Goal: Information Seeking & Learning: Learn about a topic

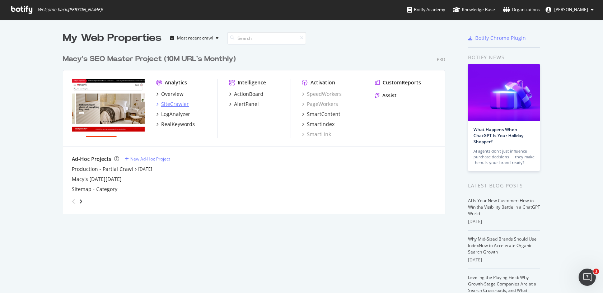
click at [167, 101] on div "SiteCrawler" at bounding box center [175, 103] width 28 height 7
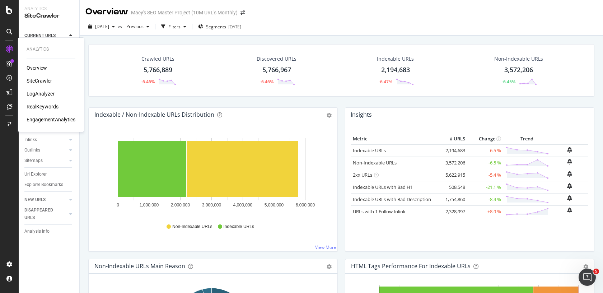
click at [50, 93] on div "LogAnalyzer" at bounding box center [41, 93] width 28 height 7
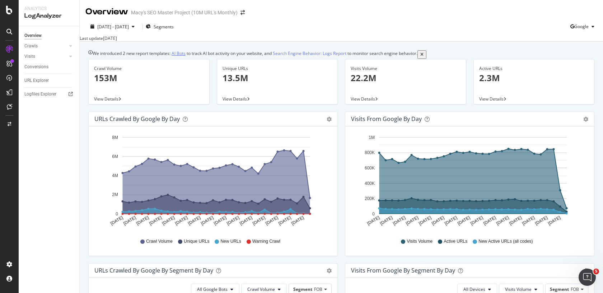
click at [182, 54] on link "AI Bots" at bounding box center [179, 53] width 14 height 6
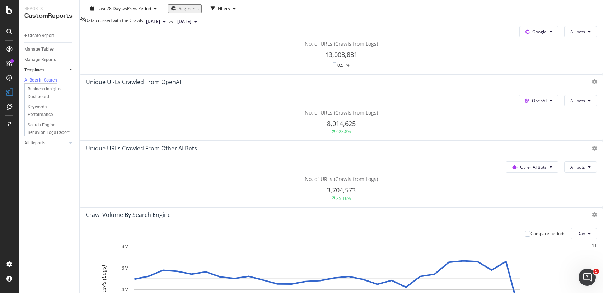
scroll to position [133, 0]
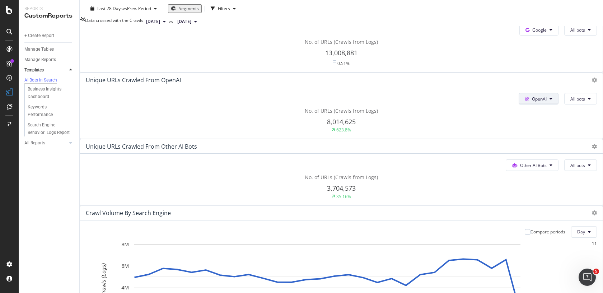
click at [525, 33] on span at bounding box center [528, 30] width 7 height 6
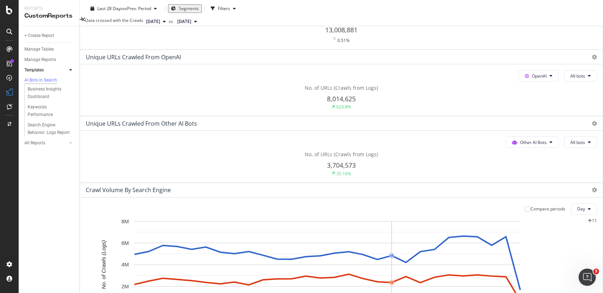
scroll to position [166, 0]
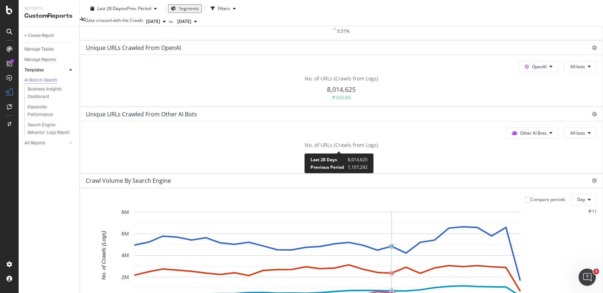
click at [338, 100] on div "623.8%" at bounding box center [343, 97] width 15 height 6
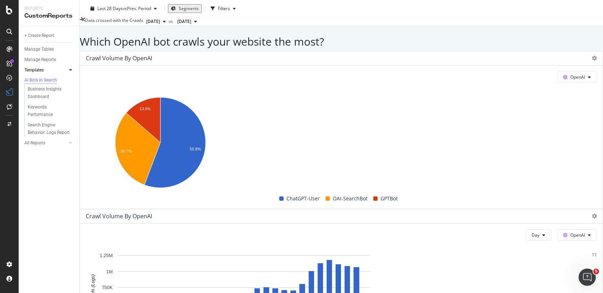
scroll to position [567, 0]
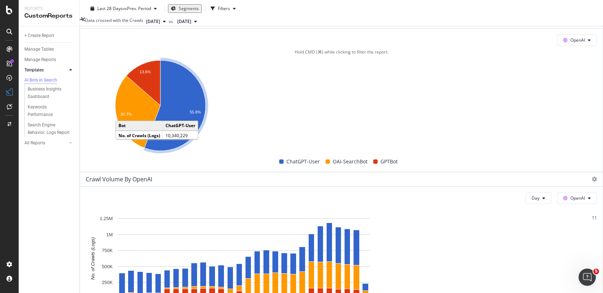
click at [194, 151] on icon "A chart." at bounding box center [174, 105] width 61 height 90
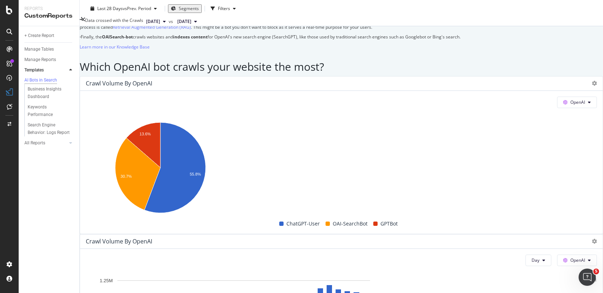
scroll to position [547, 0]
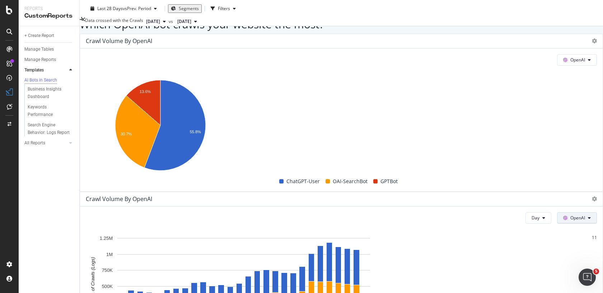
click at [559, 212] on button "OpenAI" at bounding box center [577, 217] width 40 height 11
click at [570, 215] on span "OpenAI" at bounding box center [577, 218] width 15 height 6
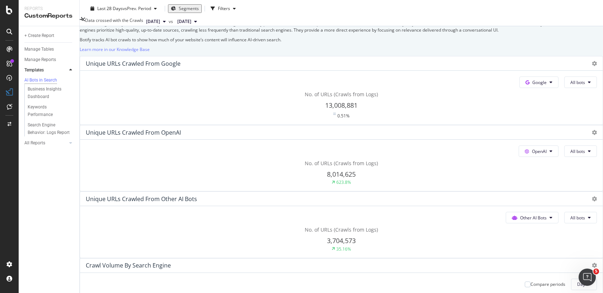
scroll to position [74, 0]
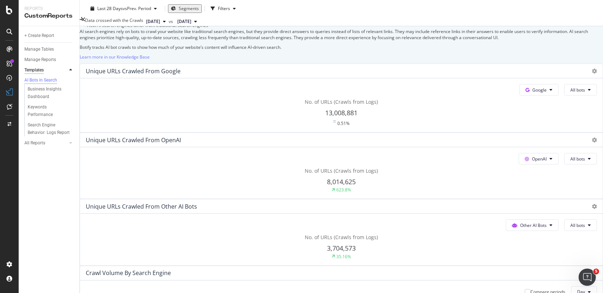
click at [35, 71] on div "Templates" at bounding box center [33, 70] width 19 height 8
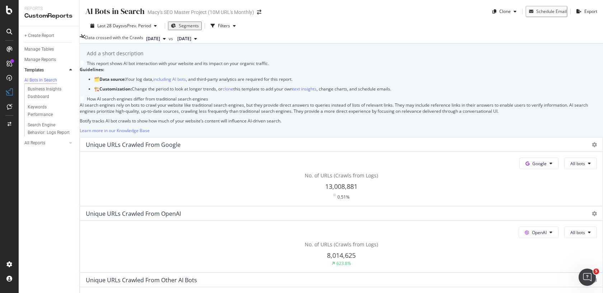
click at [50, 212] on div "+ Create Report Manage Tables Manage Reports Templates AI Bots in Search Busine…" at bounding box center [49, 159] width 61 height 267
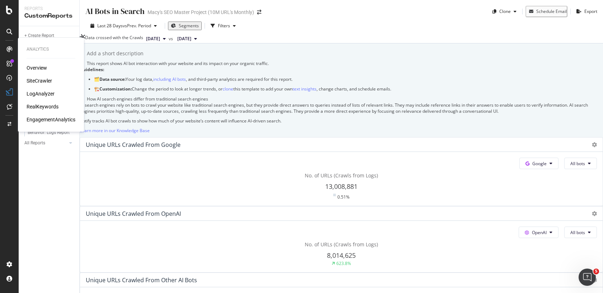
click at [38, 69] on div "Overview" at bounding box center [37, 67] width 20 height 7
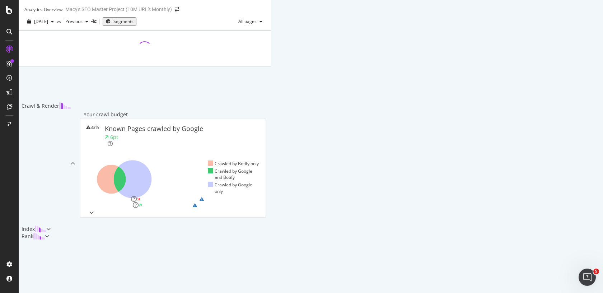
click at [152, 198] on icon at bounding box center [133, 179] width 38 height 38
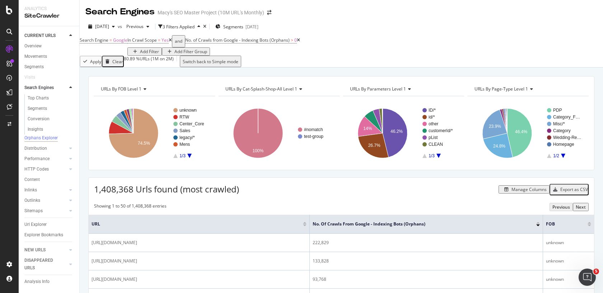
click at [393, 95] on div "URLs By parameters Level 1" at bounding box center [402, 88] width 109 height 11
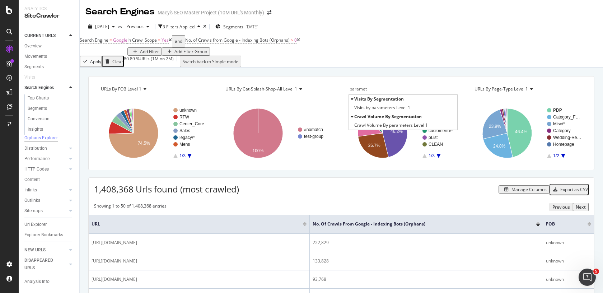
type input "paramet"
click at [441, 170] on div "URLs By FOB Level 1 Chart (by Value) Table Expand Export as CSV Export as PNG ×…" at bounding box center [341, 123] width 506 height 94
click at [436, 158] on icon "A chart." at bounding box center [438, 156] width 4 height 4
click at [460, 170] on div "URLs By FOB Level 1 Chart (by Value) Table Expand Export as CSV Export as PNG ×…" at bounding box center [341, 123] width 506 height 94
click at [455, 160] on rect "A chart." at bounding box center [402, 133] width 119 height 62
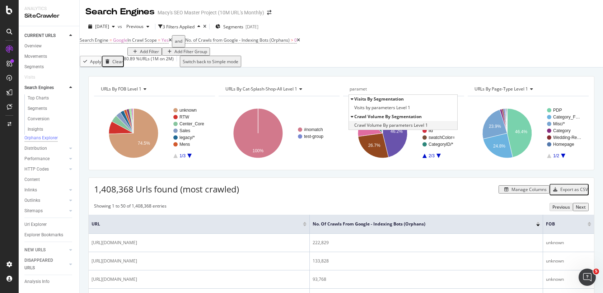
click at [377, 129] on span "Crawl Volume By parameters Level 1" at bounding box center [391, 125] width 74 height 7
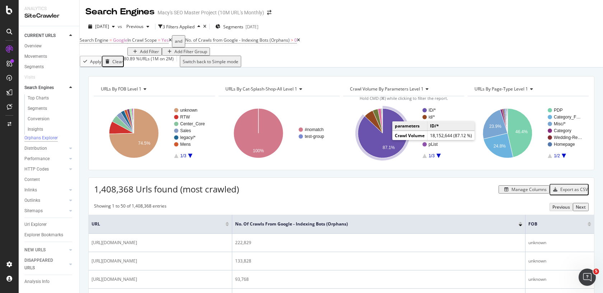
click at [398, 144] on icon "A chart." at bounding box center [383, 133] width 50 height 50
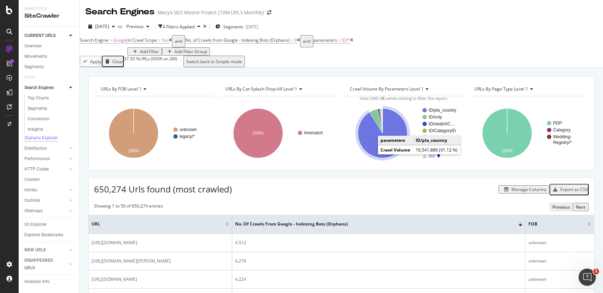
click at [368, 152] on icon "A chart." at bounding box center [383, 133] width 50 height 50
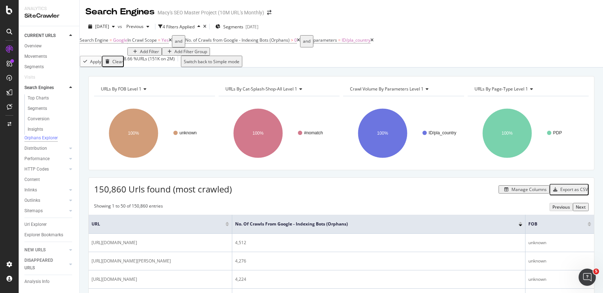
click at [159, 55] on div "Add Filter" at bounding box center [149, 51] width 19 height 6
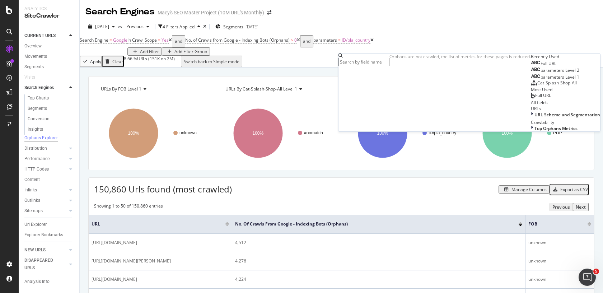
click at [359, 62] on input "text" at bounding box center [363, 62] width 51 height 8
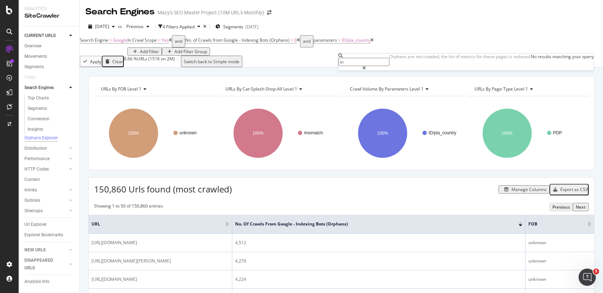
type input "i"
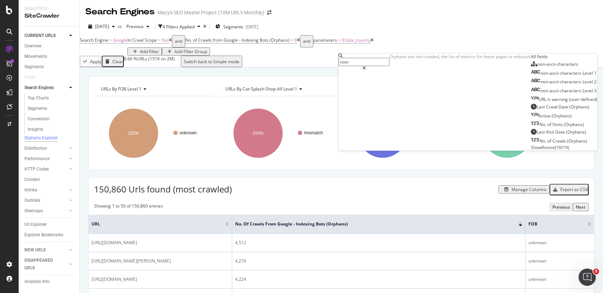
type input "noin"
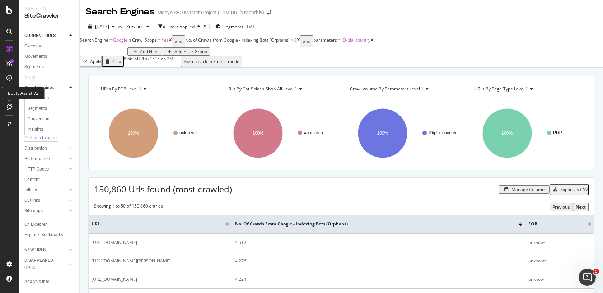
click at [11, 109] on icon at bounding box center [9, 107] width 5 height 6
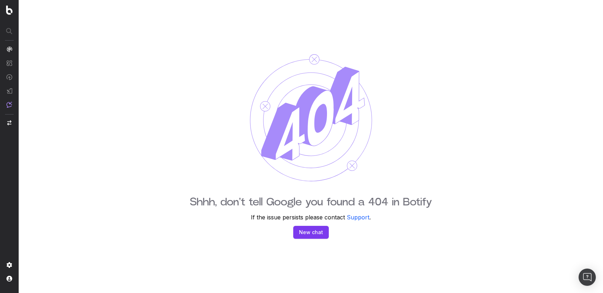
click at [309, 232] on button "New chat" at bounding box center [311, 232] width 36 height 13
click at [313, 234] on button "New chat" at bounding box center [311, 232] width 36 height 13
click at [314, 229] on button "New chat" at bounding box center [311, 232] width 36 height 13
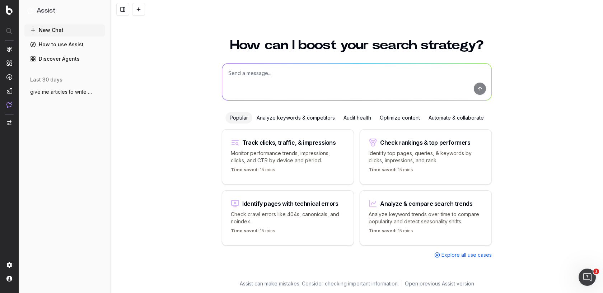
click at [287, 69] on textarea at bounding box center [356, 82] width 269 height 37
type textarea "how can I see the numer of indexed URLS with paid parameters in google"
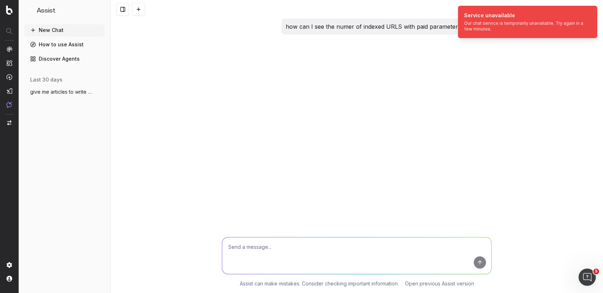
click at [291, 269] on textarea at bounding box center [356, 255] width 269 height 37
click at [291, 244] on textarea at bounding box center [356, 255] width 269 height 37
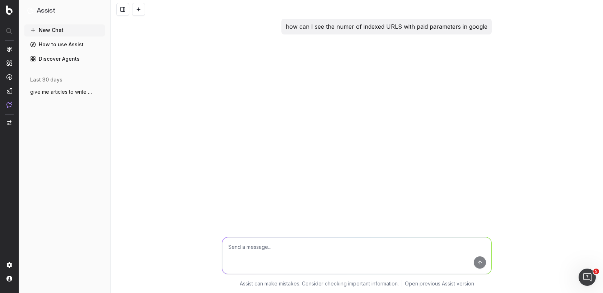
click at [407, 27] on p "how can I see the numer of indexed URLS with paid parameters in google" at bounding box center [387, 27] width 202 height 10
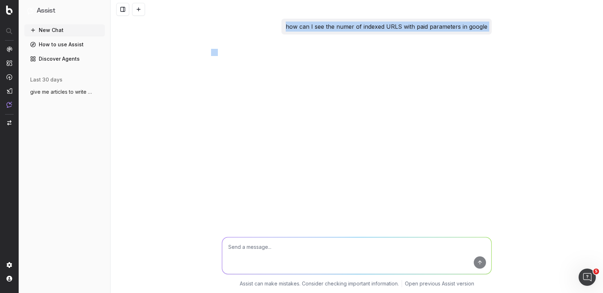
click at [407, 27] on p "how can I see the numer of indexed URLS with paid parameters in google" at bounding box center [387, 27] width 202 height 10
copy p "how can I see the numer of indexed URLS with paid parameters in google"
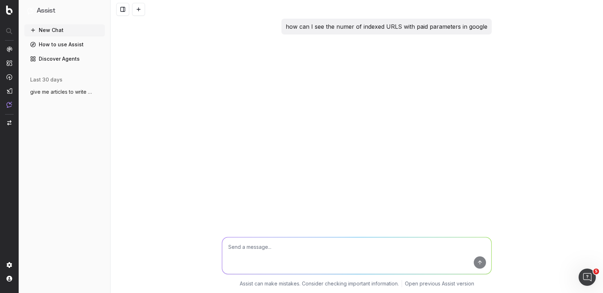
click at [244, 237] on div at bounding box center [357, 255] width 270 height 37
click at [245, 241] on textarea at bounding box center [356, 255] width 269 height 37
paste textarea "how can I see the numer of indexed URLS with paid parameters in google"
type textarea "how can I see the numer of indexed URLS with paid parameters in google"
click at [483, 263] on button "submit" at bounding box center [480, 262] width 12 height 12
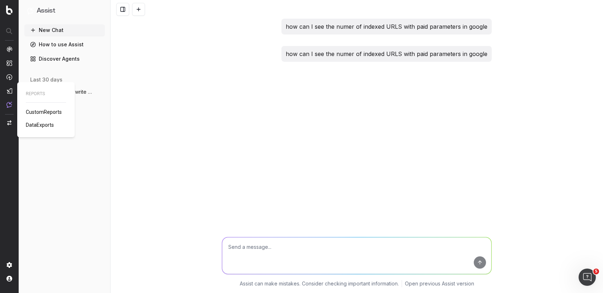
click at [48, 110] on span "CustomReports" at bounding box center [44, 112] width 36 height 6
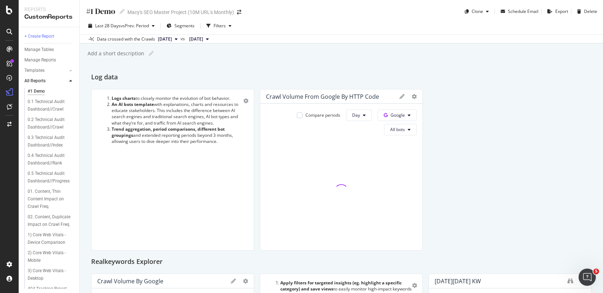
scroll to position [5, 0]
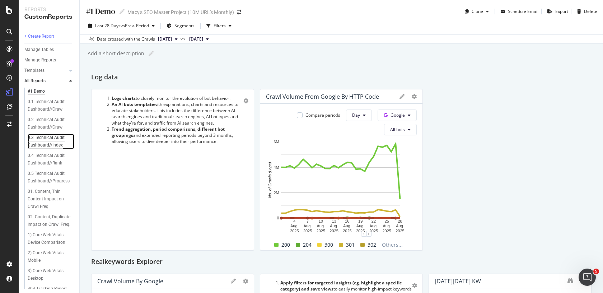
click at [47, 137] on div "0.3 Technical Audit Dashboard//Index" at bounding box center [49, 141] width 42 height 15
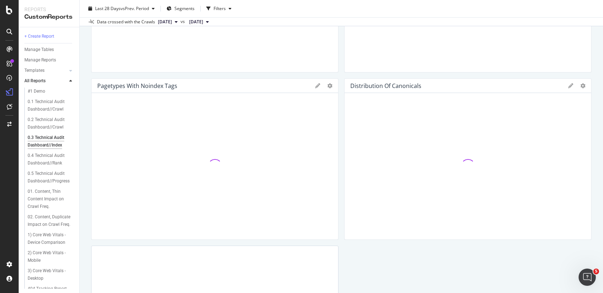
scroll to position [503, 0]
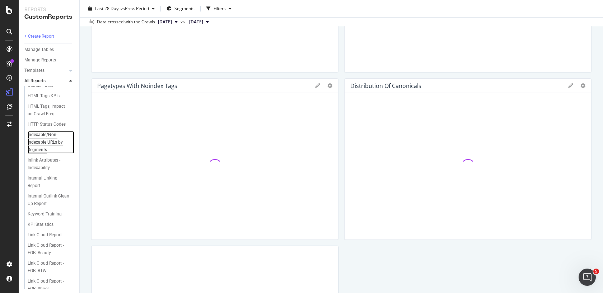
click at [41, 154] on div "Indexable/Non-indexable URLs by Segments" at bounding box center [49, 142] width 43 height 23
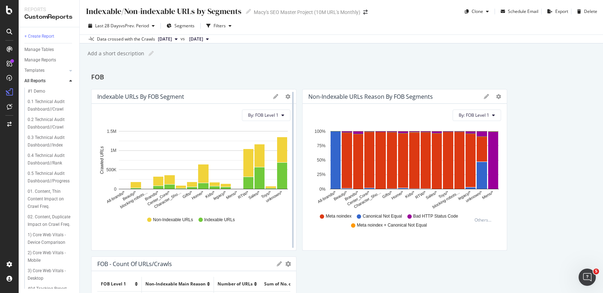
click at [289, 96] on div at bounding box center [292, 169] width 7 height 161
click at [285, 97] on icon "gear" at bounding box center [287, 96] width 5 height 5
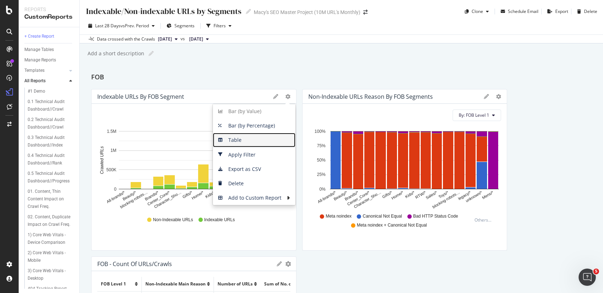
click at [233, 136] on span "Table" at bounding box center [254, 140] width 83 height 11
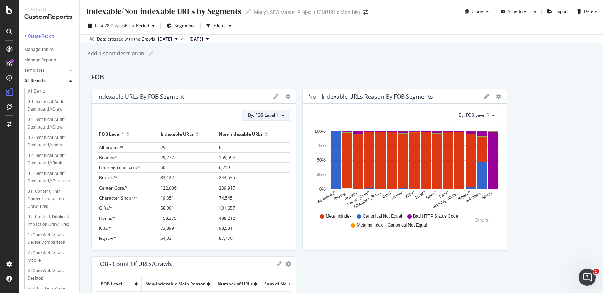
click at [250, 114] on span "By: FOB Level 1" at bounding box center [263, 115] width 30 height 6
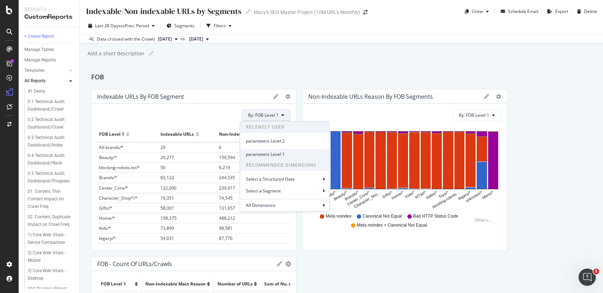
click at [254, 151] on span "parameters Level 1" at bounding box center [285, 154] width 78 height 6
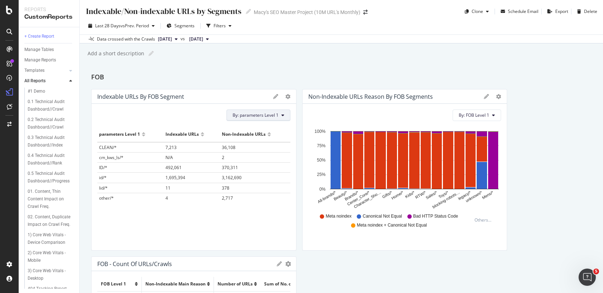
click at [256, 115] on span "By: parameters Level 1" at bounding box center [256, 115] width 46 height 6
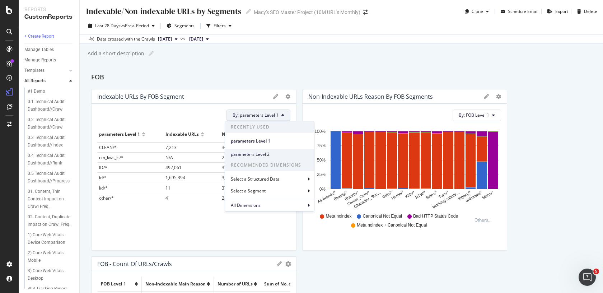
click at [260, 151] on span "parameters Level 2" at bounding box center [270, 154] width 78 height 6
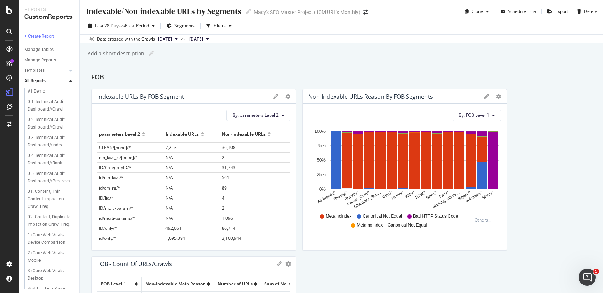
click at [166, 177] on td "N/A" at bounding box center [192, 178] width 56 height 10
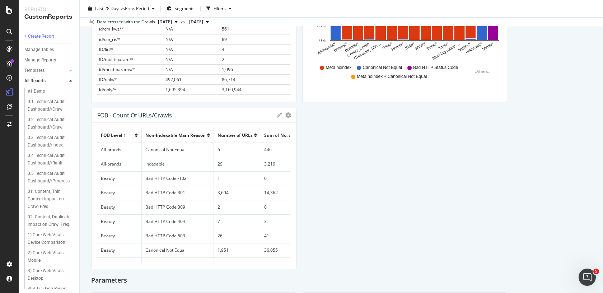
scroll to position [152, 0]
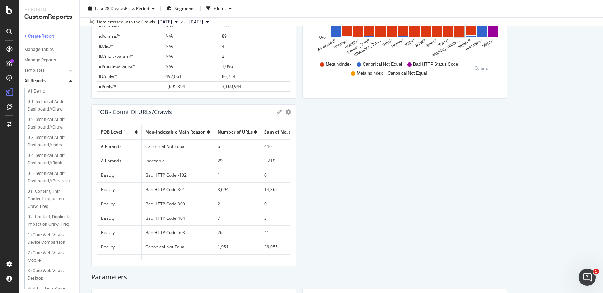
click at [277, 113] on icon at bounding box center [279, 111] width 5 height 5
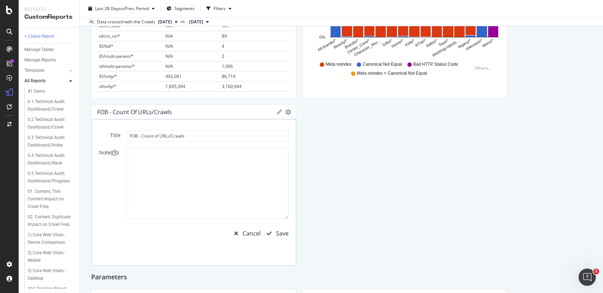
click at [277, 113] on icon at bounding box center [279, 111] width 5 height 5
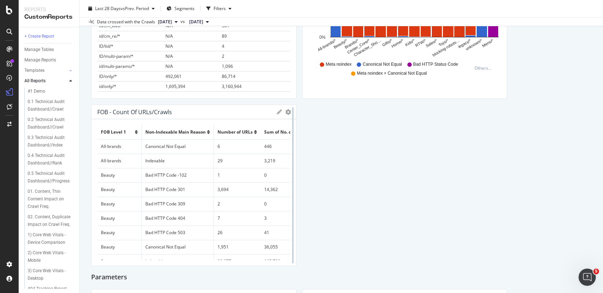
click at [289, 111] on div at bounding box center [292, 184] width 7 height 161
click at [285, 112] on icon "gear" at bounding box center [288, 112] width 6 height 6
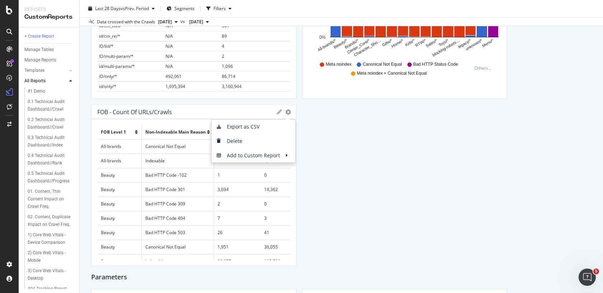
click at [154, 118] on div "FOB - Count of URLs/Crawls Export as CSV Delete Add to Custom Report" at bounding box center [193, 112] width 205 height 14
drag, startPoint x: 287, startPoint y: 130, endPoint x: 335, endPoint y: 122, distance: 48.8
click at [289, 131] on div at bounding box center [292, 184] width 7 height 161
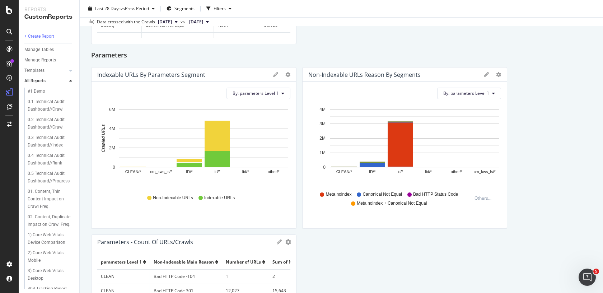
scroll to position [372, 0]
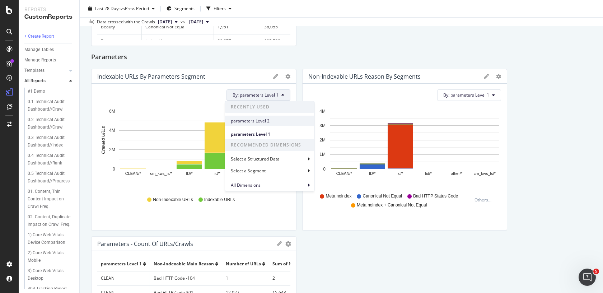
click at [262, 120] on span "parameters Level 2" at bounding box center [270, 121] width 78 height 6
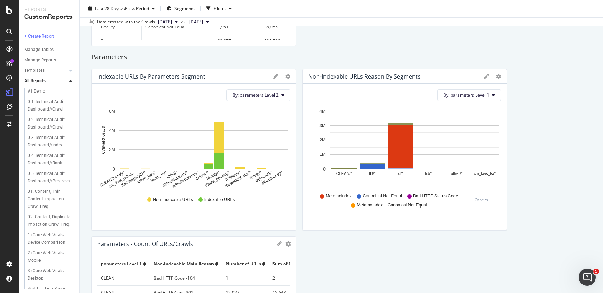
click at [258, 119] on rect "A chart." at bounding box center [203, 140] width 169 height 58
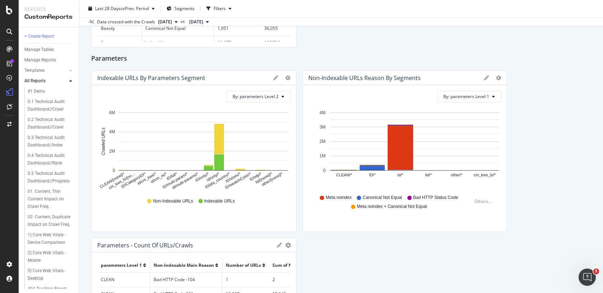
click at [12, 34] on div at bounding box center [9, 31] width 11 height 11
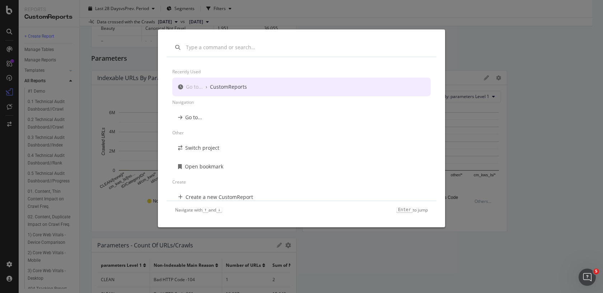
click at [211, 47] on input "modal" at bounding box center [307, 47] width 242 height 7
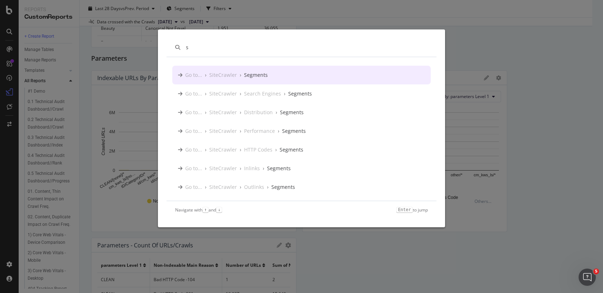
type input "s"
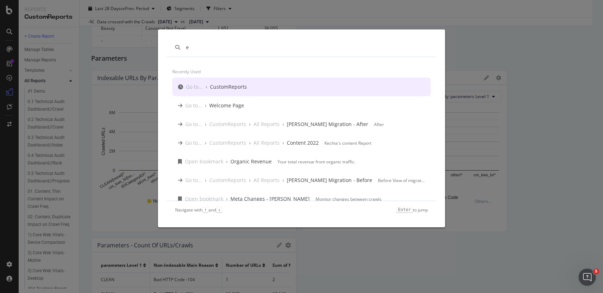
type input "e"
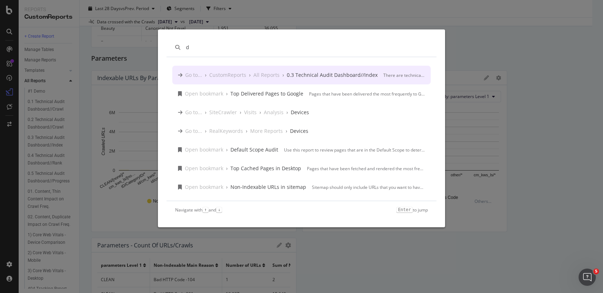
type input "d"
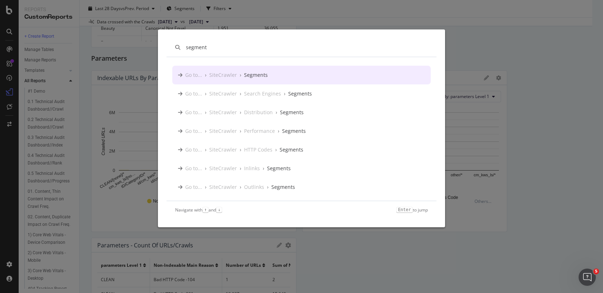
type input "segment"
click at [234, 78] on div "SiteCrawler" at bounding box center [223, 74] width 28 height 7
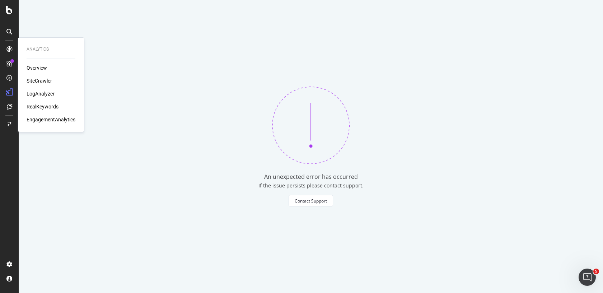
click at [33, 69] on div "Overview" at bounding box center [37, 67] width 20 height 7
click at [9, 47] on icon at bounding box center [9, 49] width 7 height 7
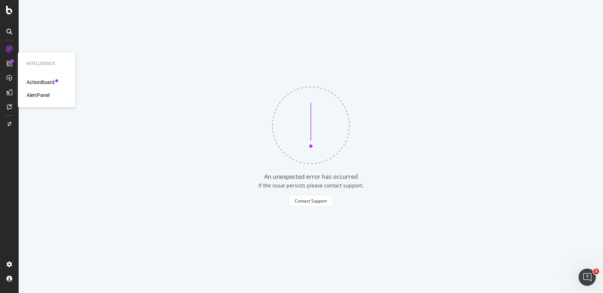
click at [35, 81] on div "ActionBoard" at bounding box center [41, 82] width 28 height 7
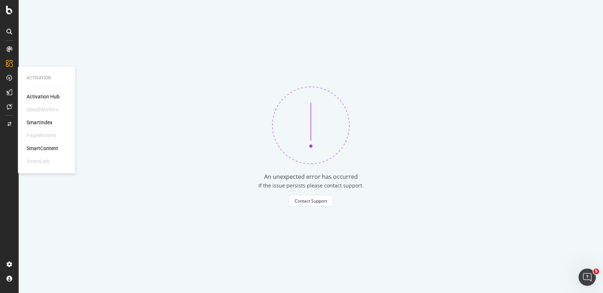
click at [39, 95] on div "Activation Hub" at bounding box center [43, 96] width 33 height 7
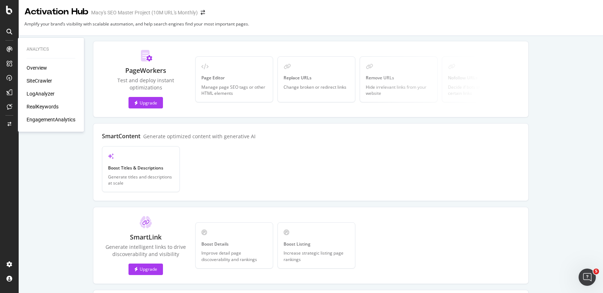
click at [32, 66] on div "Overview" at bounding box center [37, 67] width 20 height 7
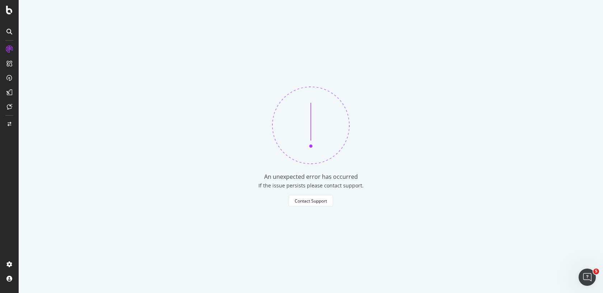
click at [305, 191] on div "If the issue persists please contact support." at bounding box center [311, 188] width 584 height 13
click at [305, 198] on div "Contact Support" at bounding box center [311, 201] width 32 height 6
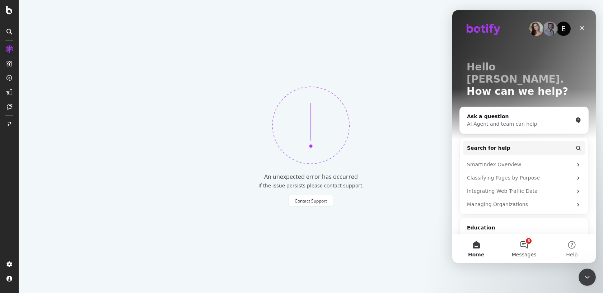
click at [518, 242] on button "5 Messages" at bounding box center [524, 248] width 48 height 29
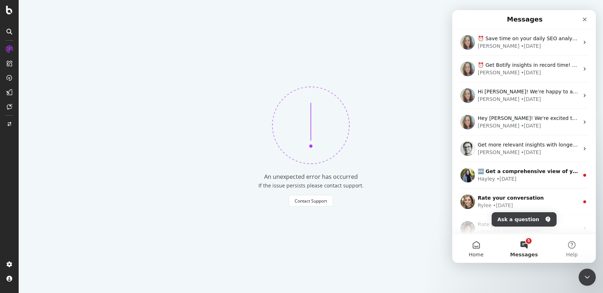
click at [475, 241] on button "Home" at bounding box center [476, 248] width 48 height 29
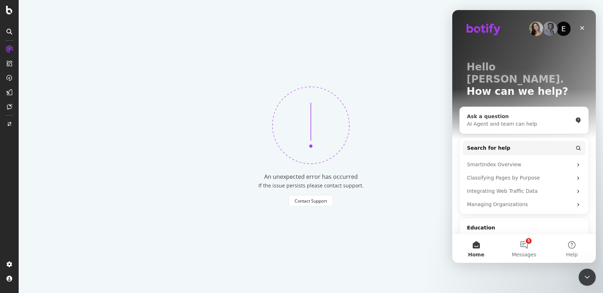
click at [510, 120] on div "AI Agent and team can help" at bounding box center [519, 124] width 105 height 8
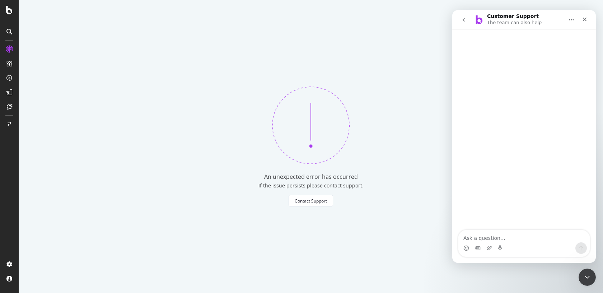
click at [494, 235] on textarea "Ask a question…" at bounding box center [523, 236] width 131 height 12
type textarea "i keep getting error pages and 404s, is something wrong with teh tool?"
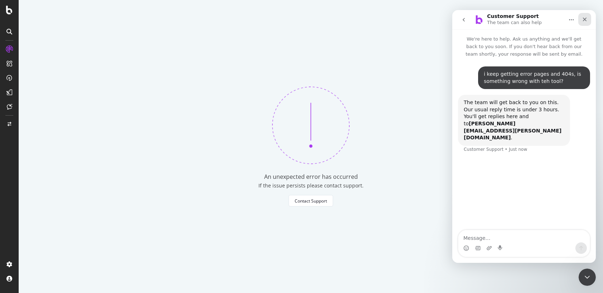
click at [583, 19] on icon "Close" at bounding box center [585, 20] width 6 height 6
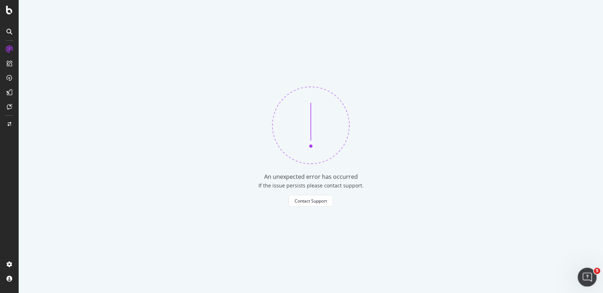
click at [586, 268] on div "Open Intercom Messenger" at bounding box center [586, 276] width 24 height 24
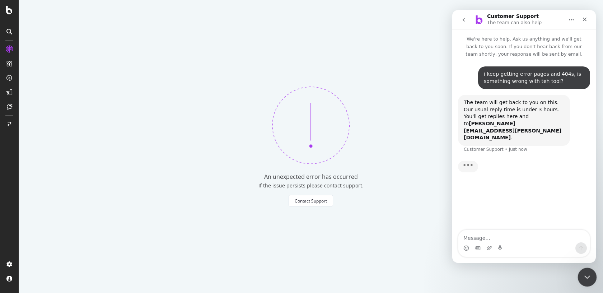
click at [585, 276] on icon "Close Intercom Messenger" at bounding box center [586, 276] width 9 height 9
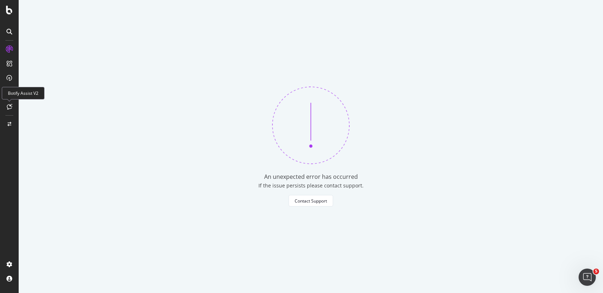
click at [12, 104] on div at bounding box center [9, 106] width 11 height 11
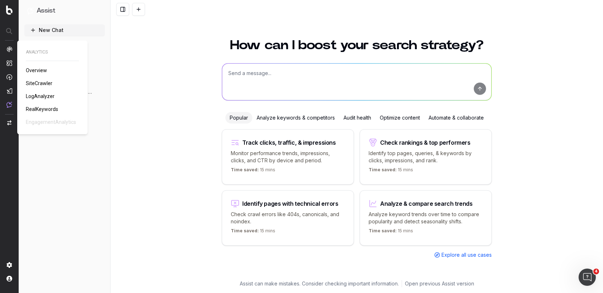
click at [39, 68] on span "Overview" at bounding box center [36, 70] width 21 height 6
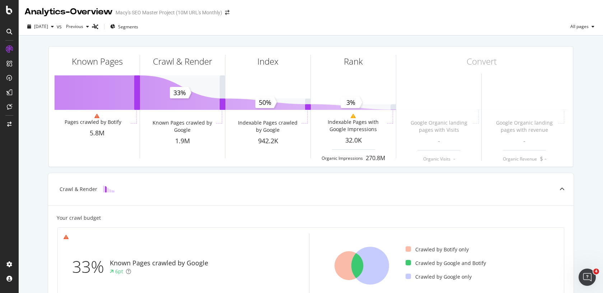
click at [9, 34] on icon at bounding box center [9, 32] width 6 height 6
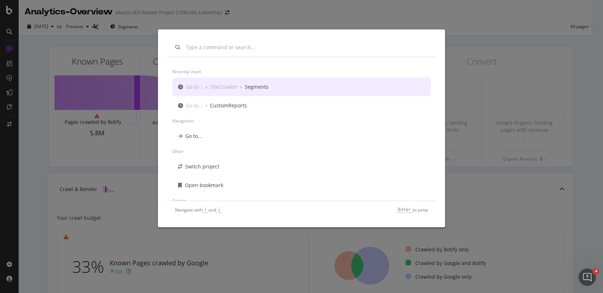
click at [216, 48] on input "modal" at bounding box center [307, 47] width 242 height 7
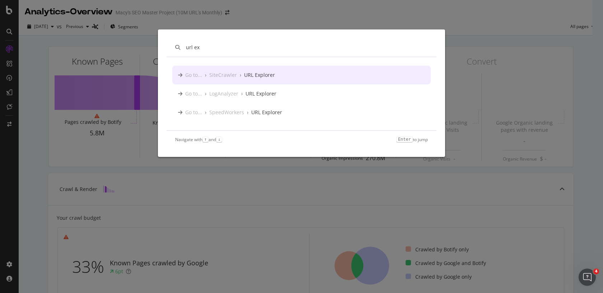
type input "url ex"
click at [256, 77] on div "URL Explorer" at bounding box center [259, 74] width 31 height 7
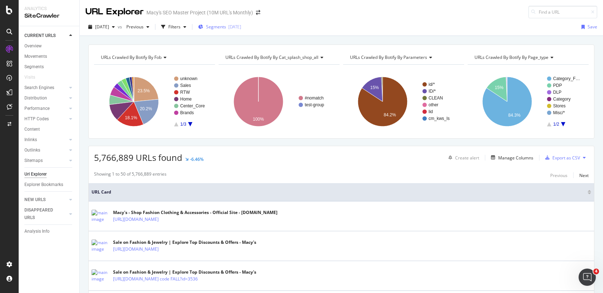
click at [226, 28] on span "Segments" at bounding box center [216, 27] width 20 height 6
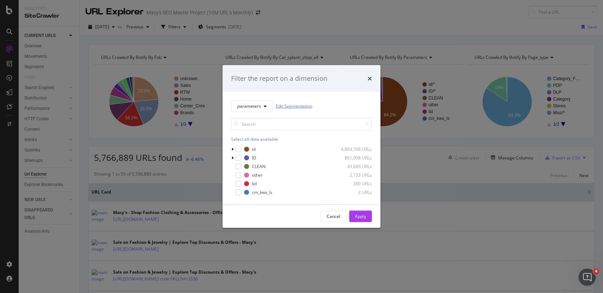
click at [306, 103] on link "Edit Segmentation" at bounding box center [294, 106] width 37 height 8
click at [368, 79] on icon "times" at bounding box center [369, 78] width 4 height 6
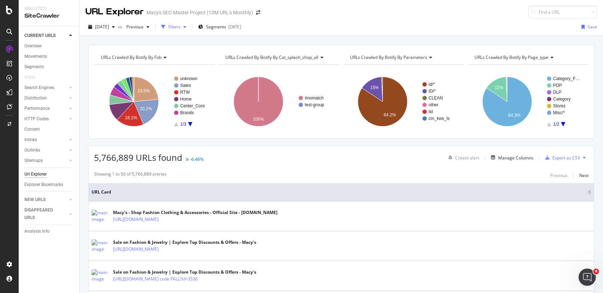
click at [180, 28] on div "Filters" at bounding box center [174, 27] width 12 height 6
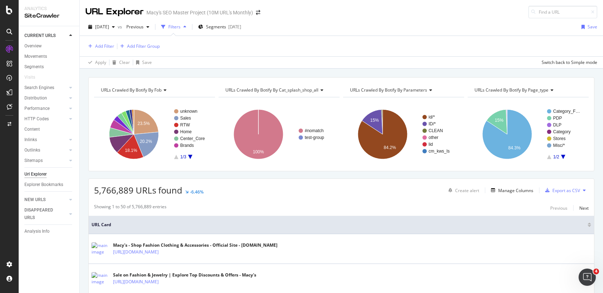
click at [397, 93] on span "URLs Crawled By Botify By parameters" at bounding box center [388, 90] width 77 height 6
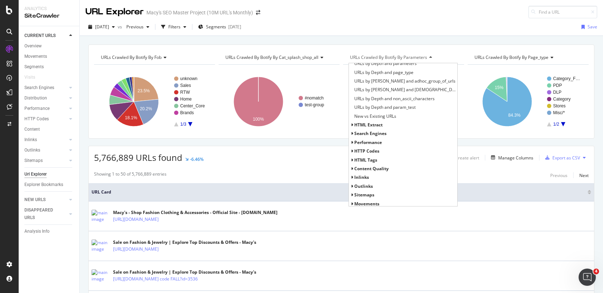
scroll to position [181, 0]
click at [414, 50] on div "URLs Crawled By Botify By parameters Distribution URLs Crawled By Botify By fob…" at bounding box center [403, 57] width 121 height 14
drag, startPoint x: 445, startPoint y: 58, endPoint x: 457, endPoint y: 89, distance: 33.5
click at [445, 58] on div "URLs Crawled By Botify By parameters" at bounding box center [402, 57] width 109 height 11
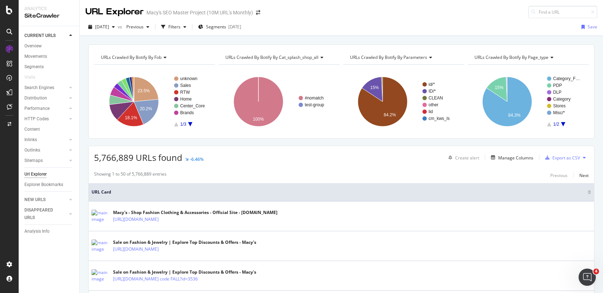
click at [459, 101] on rect "A chart." at bounding box center [402, 101] width 119 height 62
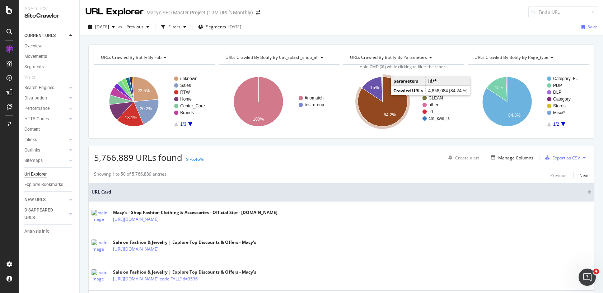
click at [390, 98] on icon "A chart." at bounding box center [383, 102] width 50 height 50
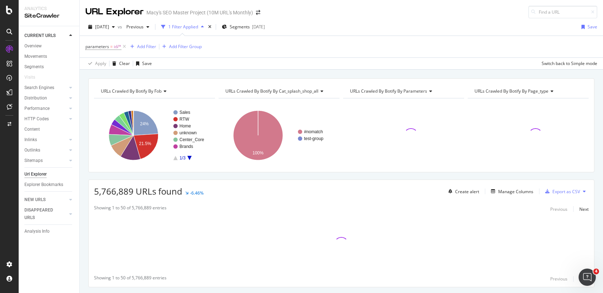
click at [389, 91] on span "URLs Crawled By Botify By parameters" at bounding box center [388, 91] width 77 height 6
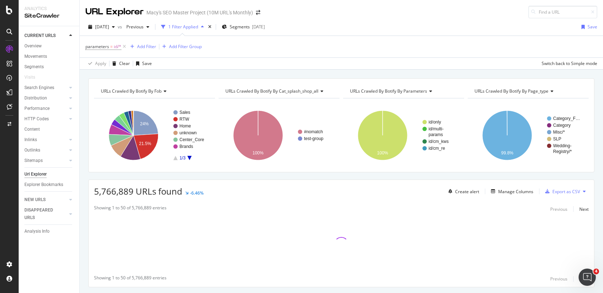
click at [389, 91] on span "URLs Crawled By Botify By parameters" at bounding box center [388, 91] width 77 height 6
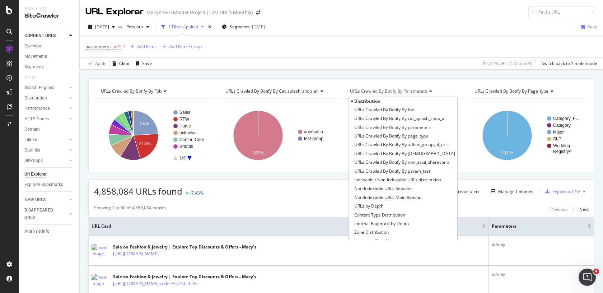
drag, startPoint x: 453, startPoint y: 75, endPoint x: 477, endPoint y: 87, distance: 27.1
click at [453, 75] on div "URLs Crawled By Botify By fob Chart (by Value) Table Expand Export as CSV Expor…" at bounding box center [341, 78] width 523 height 17
click at [488, 93] on span "URLs Crawled By Botify By page_type" at bounding box center [511, 91] width 74 height 6
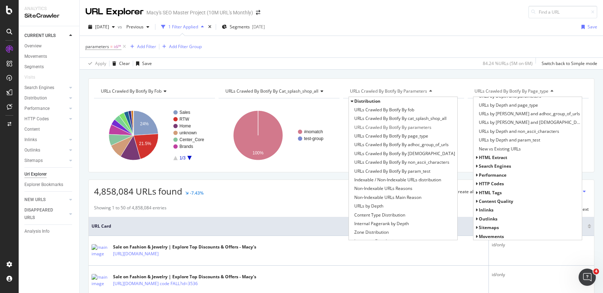
scroll to position [181, 0]
click at [498, 173] on span "Performance" at bounding box center [493, 174] width 28 height 6
click at [492, 211] on span "HTTP Codes" at bounding box center [491, 209] width 25 height 6
click at [489, 158] on span "HTML Extract" at bounding box center [493, 156] width 28 height 6
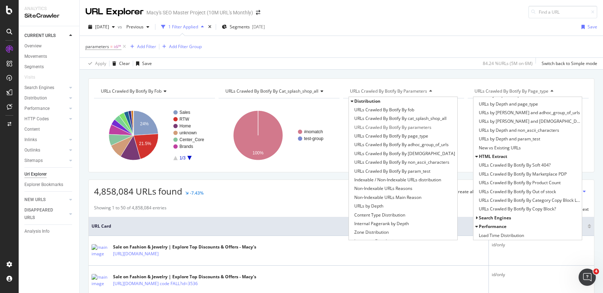
click at [488, 155] on span "HTML Extract" at bounding box center [493, 156] width 28 height 6
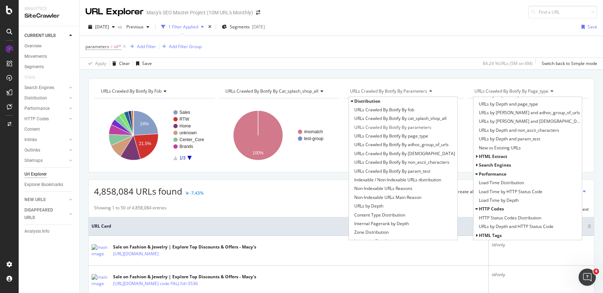
click at [487, 166] on span "Search Engines" at bounding box center [495, 165] width 32 height 6
click at [487, 165] on span "Search Engines" at bounding box center [495, 165] width 32 height 6
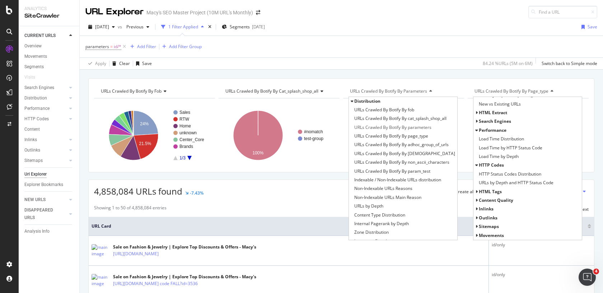
click at [479, 74] on div "URLs Crawled By Botify By fob Chart (by Value) Table Expand Export as CSV Expor…" at bounding box center [341, 78] width 523 height 17
drag, startPoint x: 590, startPoint y: 155, endPoint x: 596, endPoint y: 146, distance: 10.8
click at [192, 78] on div "URLs Crawled By Botify By fob Chart (by Value) Table Expand Export as CSV Expor…" at bounding box center [341, 125] width 506 height 94
click at [451, 81] on div "URLs Crawled By Botify By fob Chart (by Value) Table Expand Export as CSV Expor…" at bounding box center [341, 125] width 506 height 94
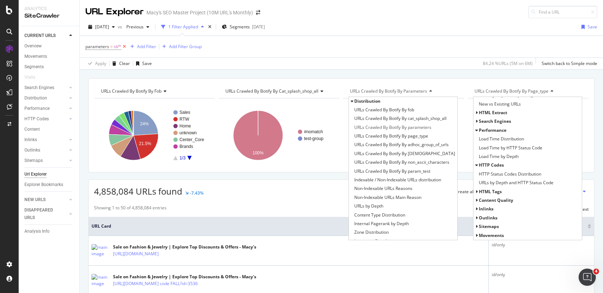
click at [122, 46] on icon at bounding box center [124, 46] width 6 height 7
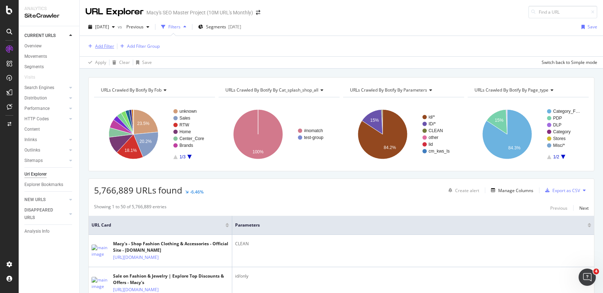
click at [102, 47] on div "Add Filter" at bounding box center [104, 46] width 19 height 6
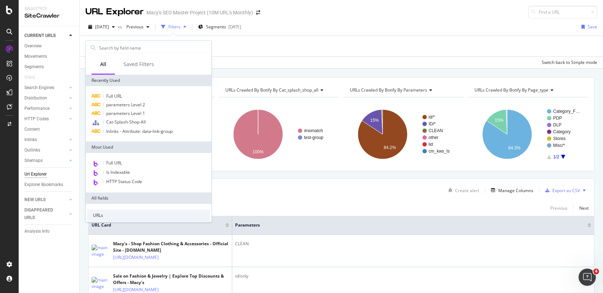
click at [255, 45] on div "Add Filter Add Filter Group" at bounding box center [341, 46] width 512 height 20
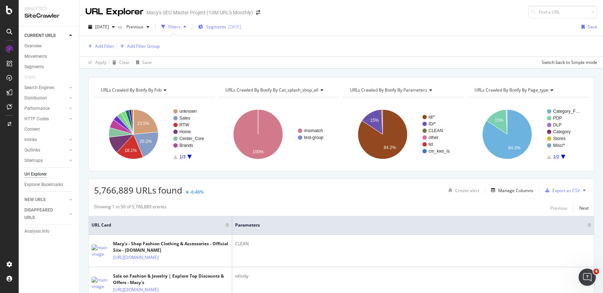
click at [226, 28] on span "Segments" at bounding box center [216, 27] width 20 height 6
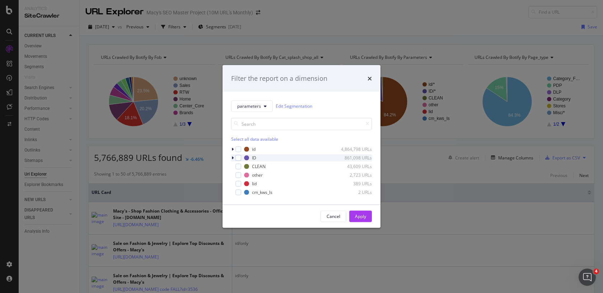
click at [232, 159] on icon "modal" at bounding box center [232, 157] width 2 height 4
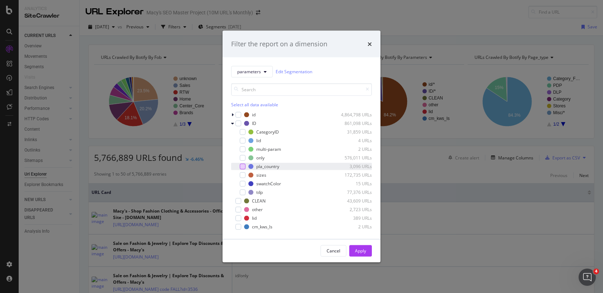
click at [241, 167] on div "modal" at bounding box center [243, 166] width 6 height 6
click at [363, 249] on div "Apply" at bounding box center [360, 251] width 11 height 6
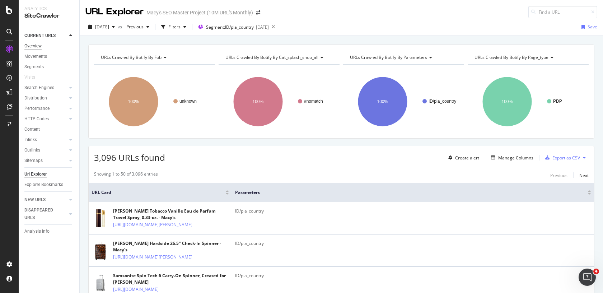
click at [36, 43] on div "Overview" at bounding box center [32, 46] width 17 height 8
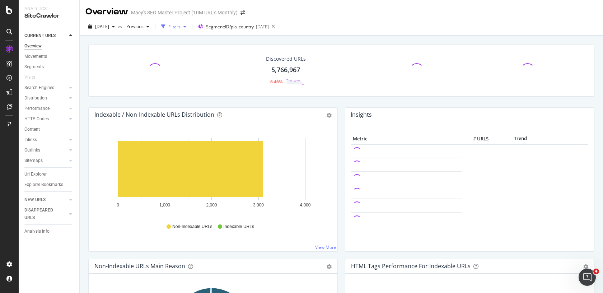
click at [180, 29] on div "Filters" at bounding box center [174, 27] width 12 height 6
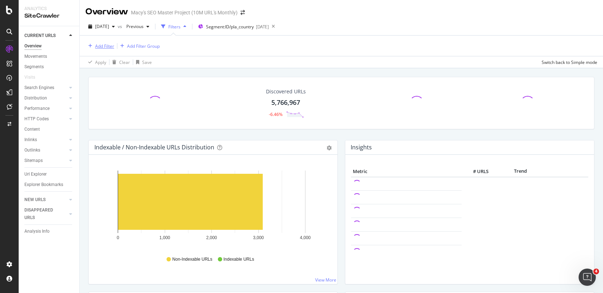
click at [105, 47] on div "Add Filter" at bounding box center [104, 46] width 19 height 6
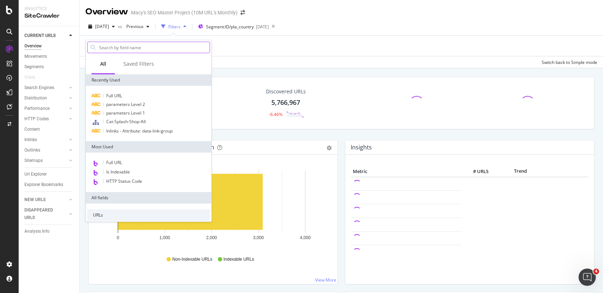
click at [150, 47] on input "text" at bounding box center [153, 47] width 111 height 11
type input "m"
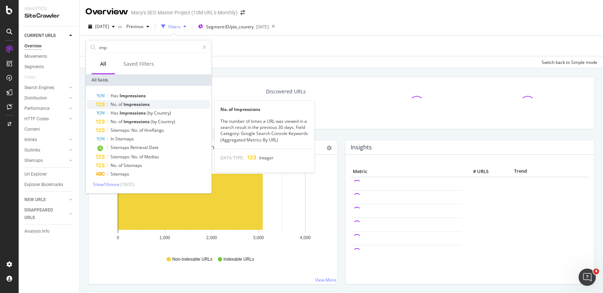
type input "imp"
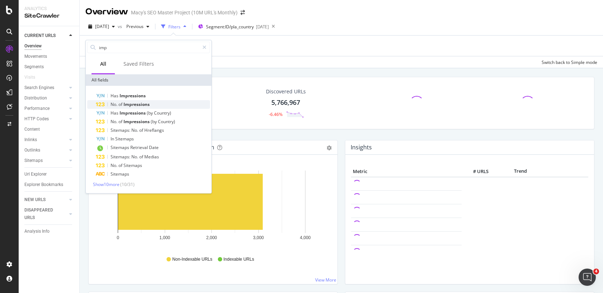
click at [153, 104] on div "No. of Impressions" at bounding box center [153, 104] width 114 height 9
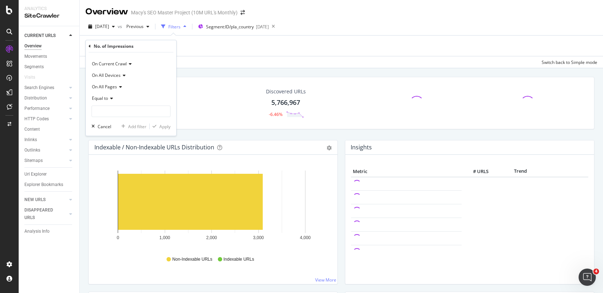
click at [107, 98] on span "Equal to" at bounding box center [100, 98] width 16 height 6
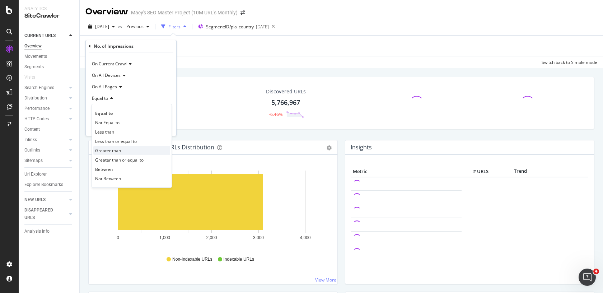
click at [106, 151] on span "Greater than" at bounding box center [108, 150] width 26 height 6
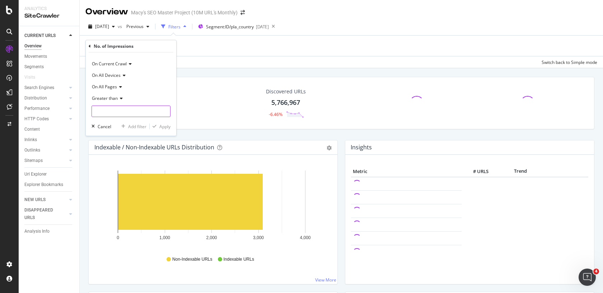
click at [104, 112] on input "number" at bounding box center [130, 110] width 79 height 11
type input "0"
click at [164, 127] on div "Apply" at bounding box center [164, 126] width 11 height 6
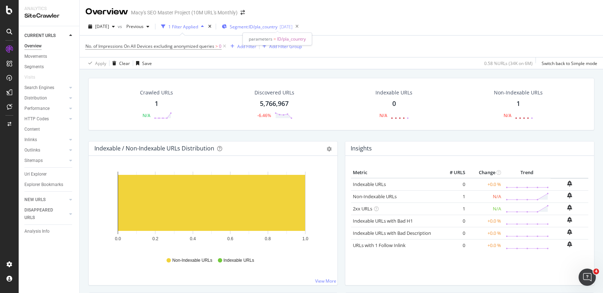
click at [269, 27] on span "Segment: ID/pla_country" at bounding box center [254, 27] width 48 height 6
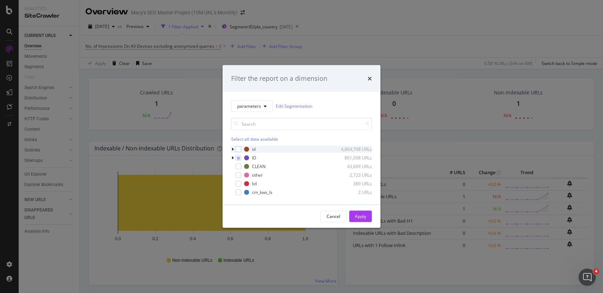
click at [233, 150] on icon "modal" at bounding box center [232, 149] width 2 height 4
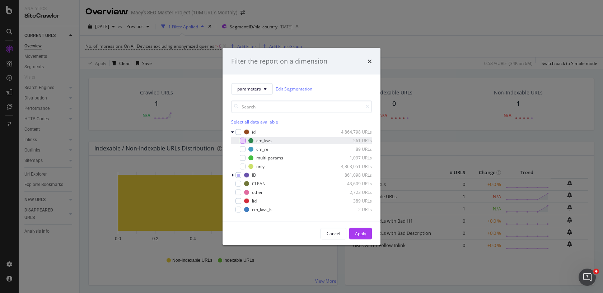
click at [242, 141] on div "modal" at bounding box center [243, 140] width 6 height 6
click at [244, 149] on div "modal" at bounding box center [243, 149] width 6 height 6
click at [232, 175] on icon "modal" at bounding box center [232, 175] width 2 height 4
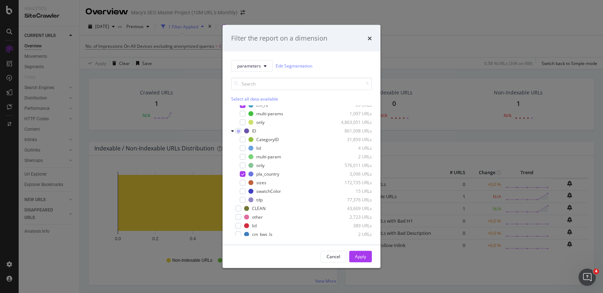
scroll to position [23, 0]
click at [236, 233] on div "modal" at bounding box center [238, 232] width 6 height 6
click at [358, 255] on div "Apply" at bounding box center [360, 256] width 11 height 6
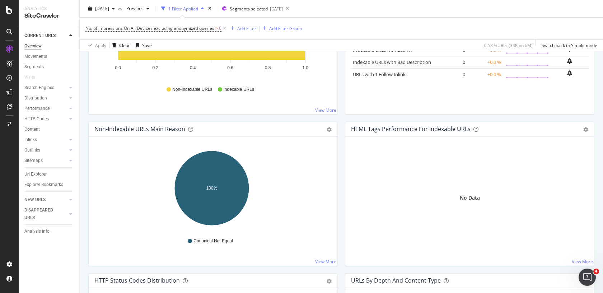
scroll to position [26, 0]
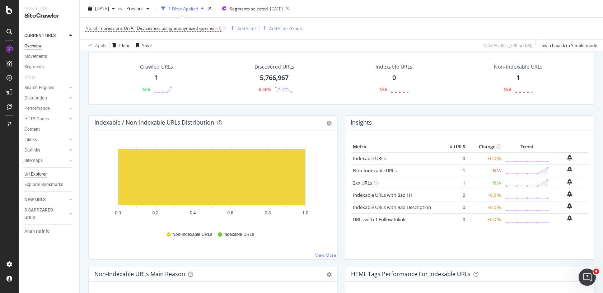
click at [37, 173] on div "Url Explorer" at bounding box center [35, 174] width 22 height 8
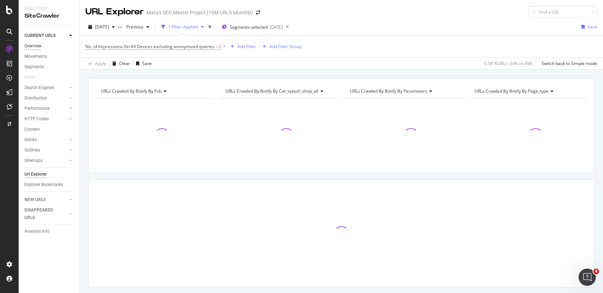
click at [38, 47] on div "Overview" at bounding box center [32, 46] width 17 height 8
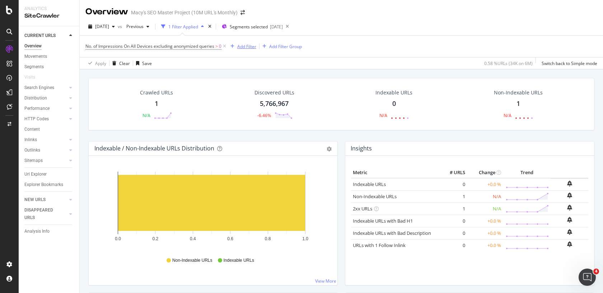
click at [230, 46] on div "button" at bounding box center [232, 46] width 10 height 4
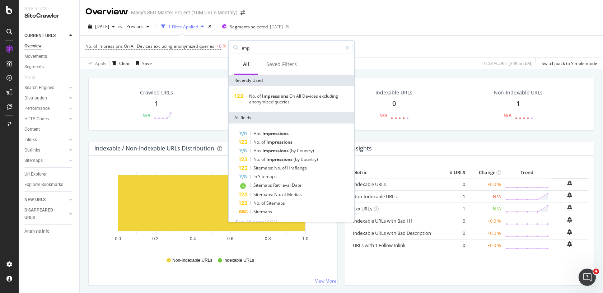
click at [225, 45] on icon at bounding box center [224, 46] width 6 height 7
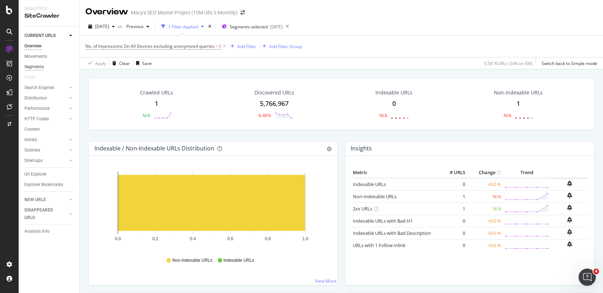
click at [40, 64] on div "Segments" at bounding box center [33, 67] width 19 height 8
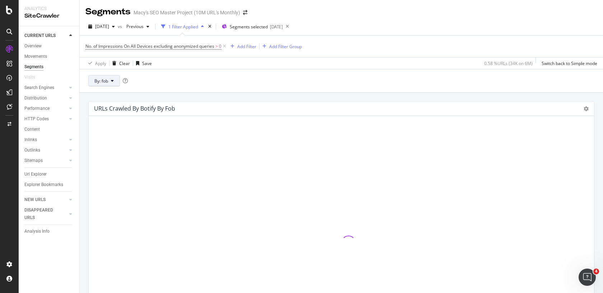
click at [107, 82] on span "By: fob" at bounding box center [101, 81] width 14 height 6
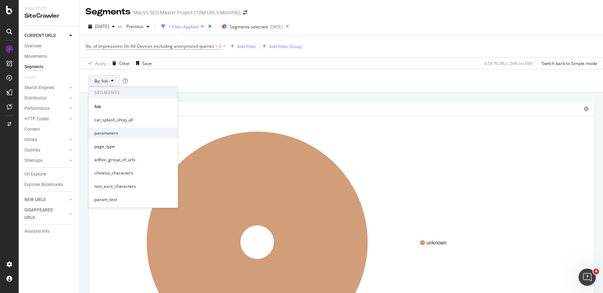
click at [113, 134] on span "parameters" at bounding box center [133, 133] width 78 height 6
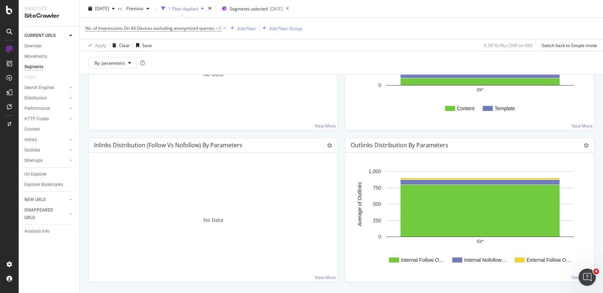
scroll to position [709, 0]
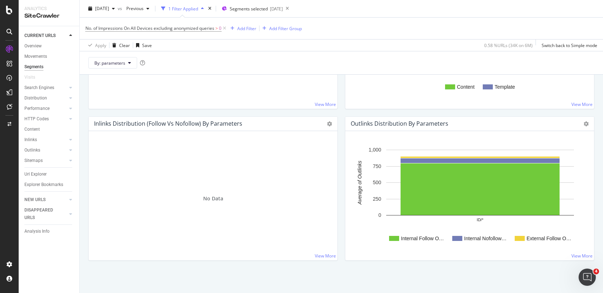
click at [446, 154] on rect "A chart." at bounding box center [480, 183] width 188 height 66
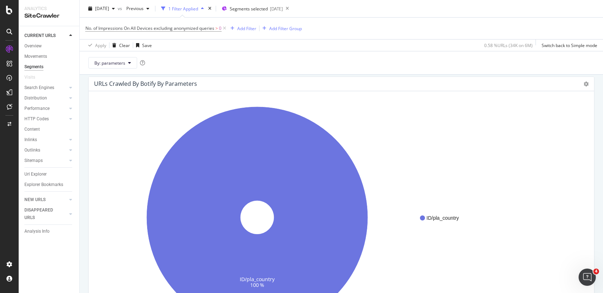
scroll to position [0, 0]
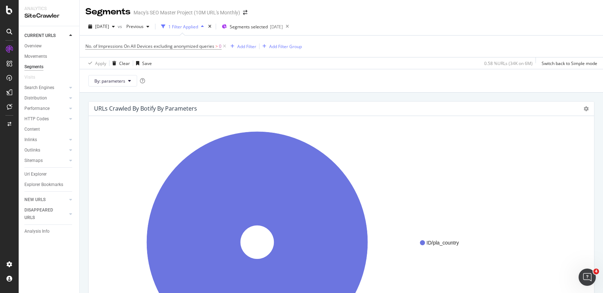
drag, startPoint x: 224, startPoint y: 46, endPoint x: 220, endPoint y: 46, distance: 3.9
click at [224, 46] on icon at bounding box center [224, 46] width 6 height 7
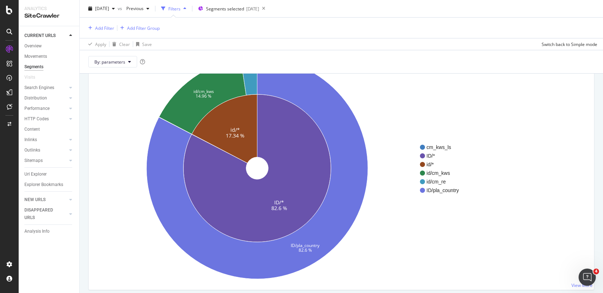
scroll to position [70, 0]
